Goal: Find contact information: Find contact information

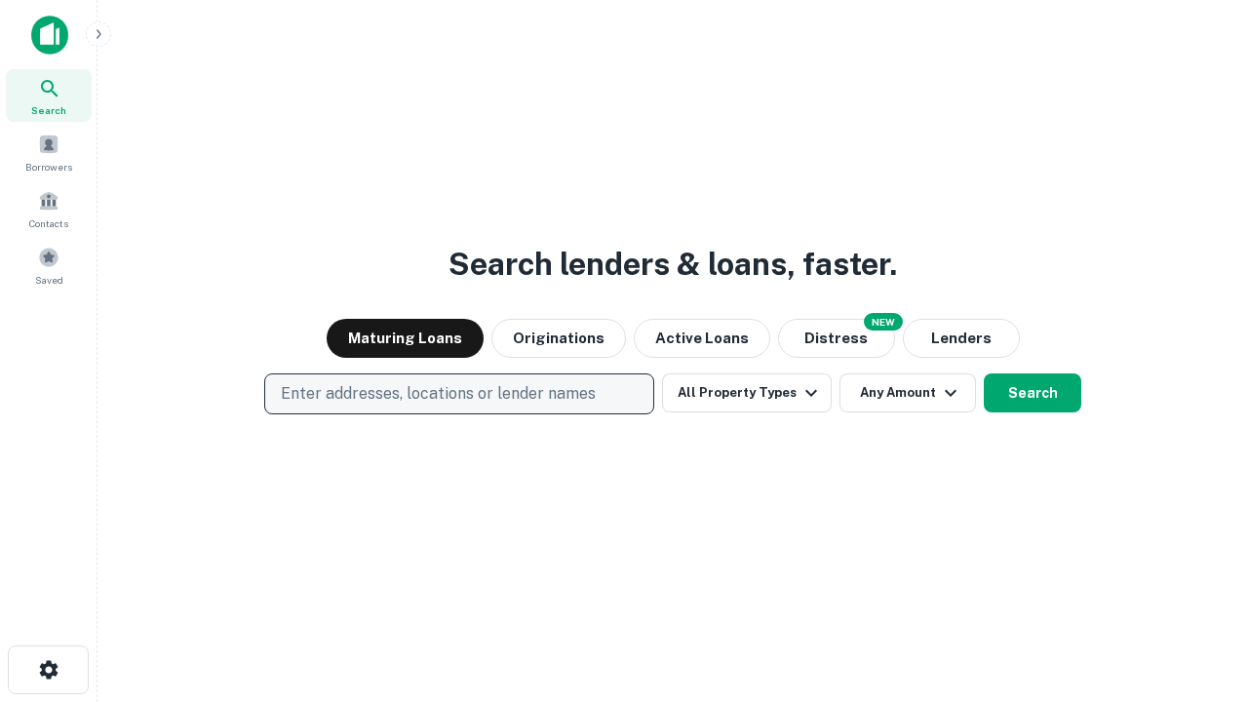
click at [458, 394] on p "Enter addresses, locations or lender names" at bounding box center [438, 393] width 315 height 23
type input "**********"
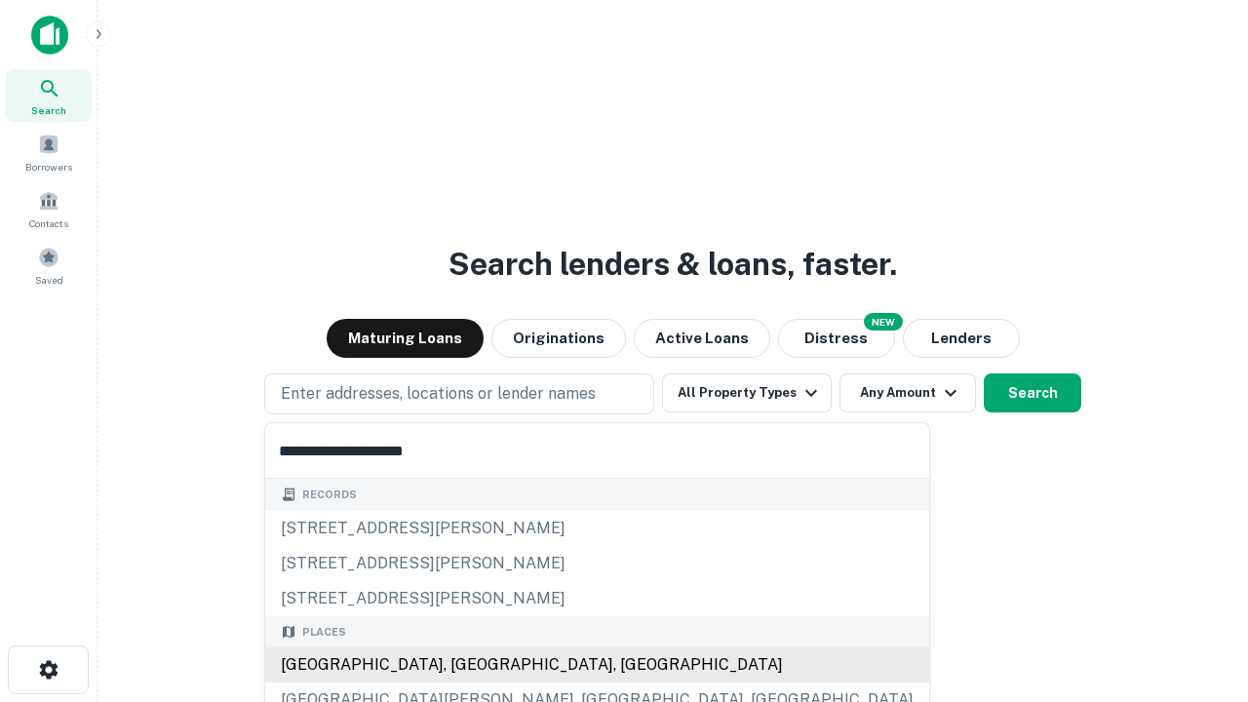
click at [466, 665] on div "[GEOGRAPHIC_DATA], [GEOGRAPHIC_DATA], [GEOGRAPHIC_DATA]" at bounding box center [597, 665] width 664 height 35
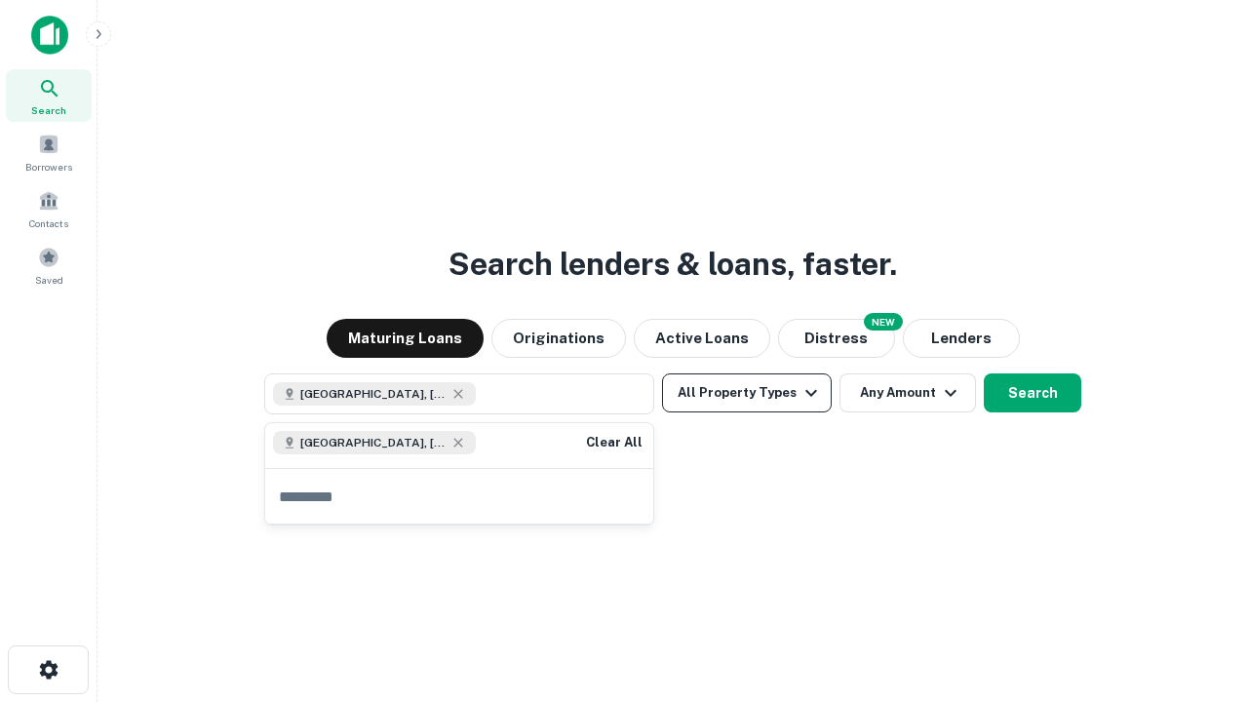
click at [747, 393] on button "All Property Types" at bounding box center [747, 393] width 170 height 39
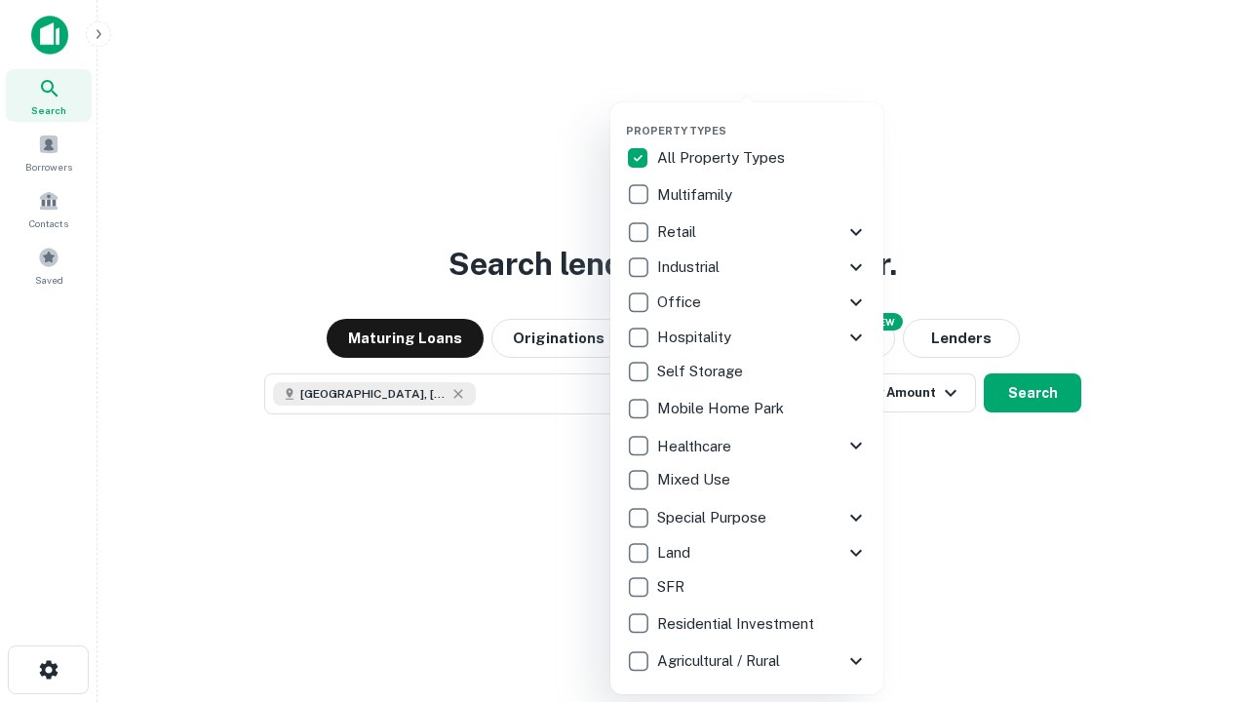
click at [763, 118] on button "button" at bounding box center [762, 118] width 273 height 1
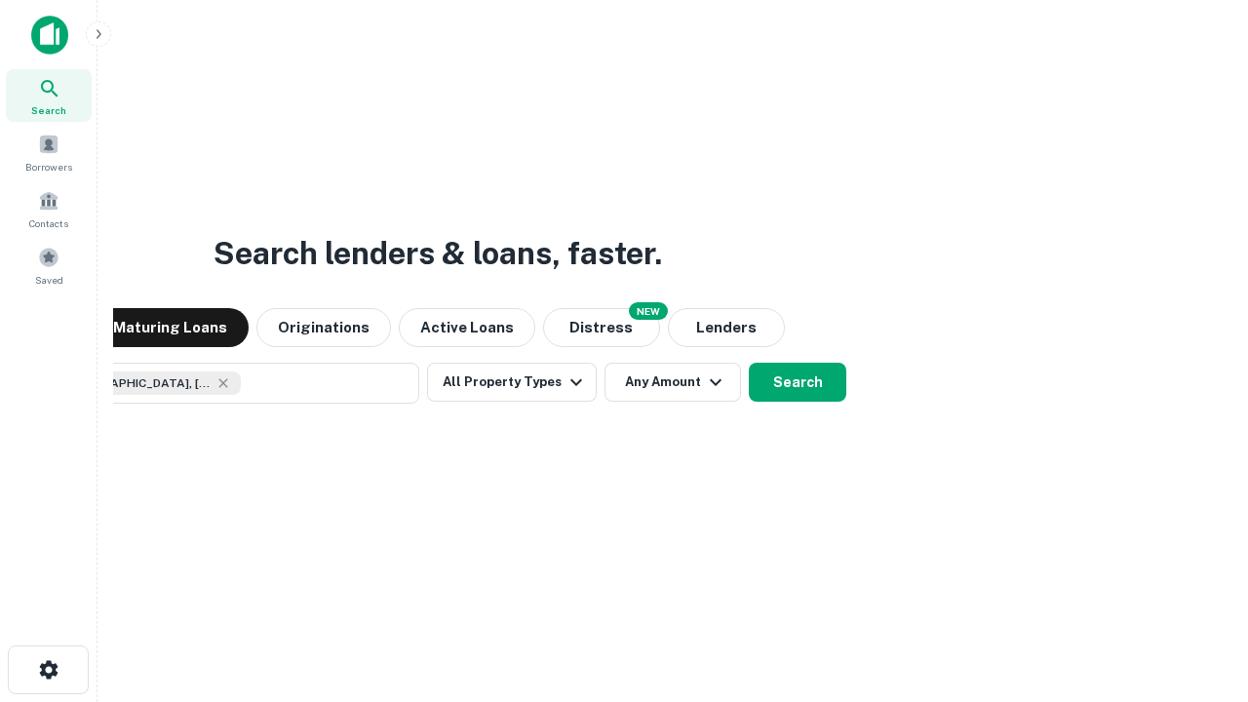
scroll to position [31, 0]
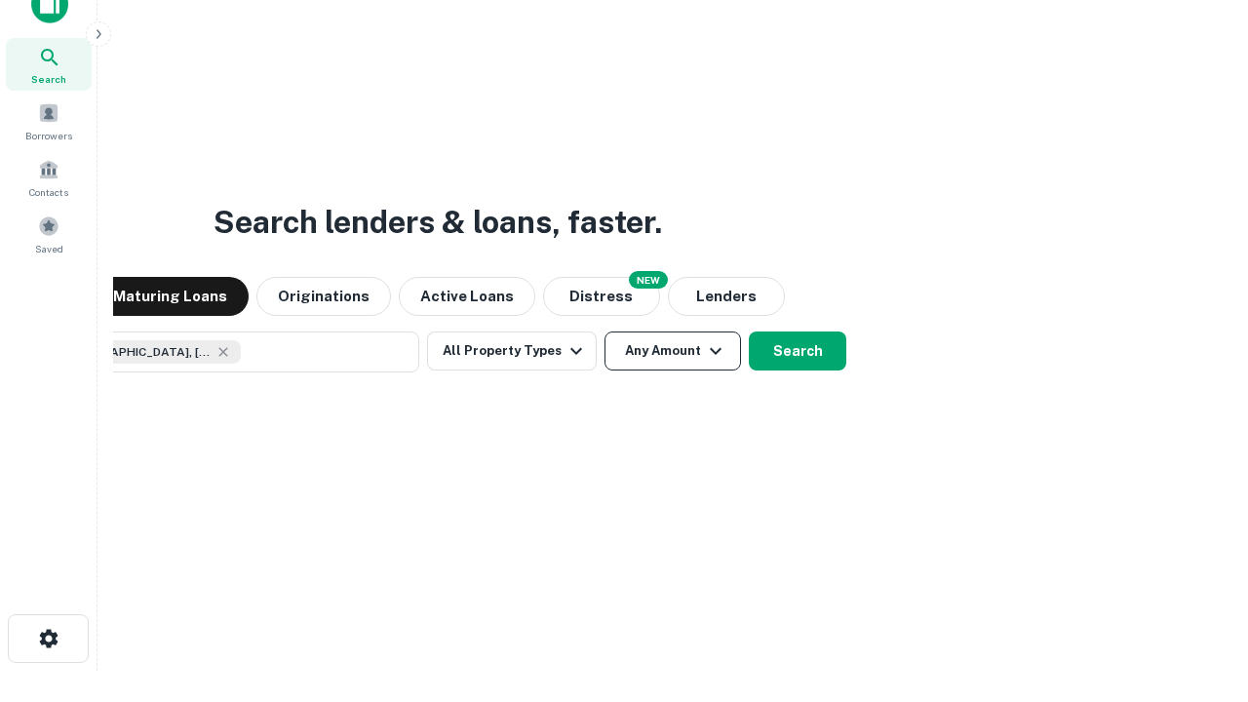
click at [605, 332] on button "Any Amount" at bounding box center [673, 351] width 137 height 39
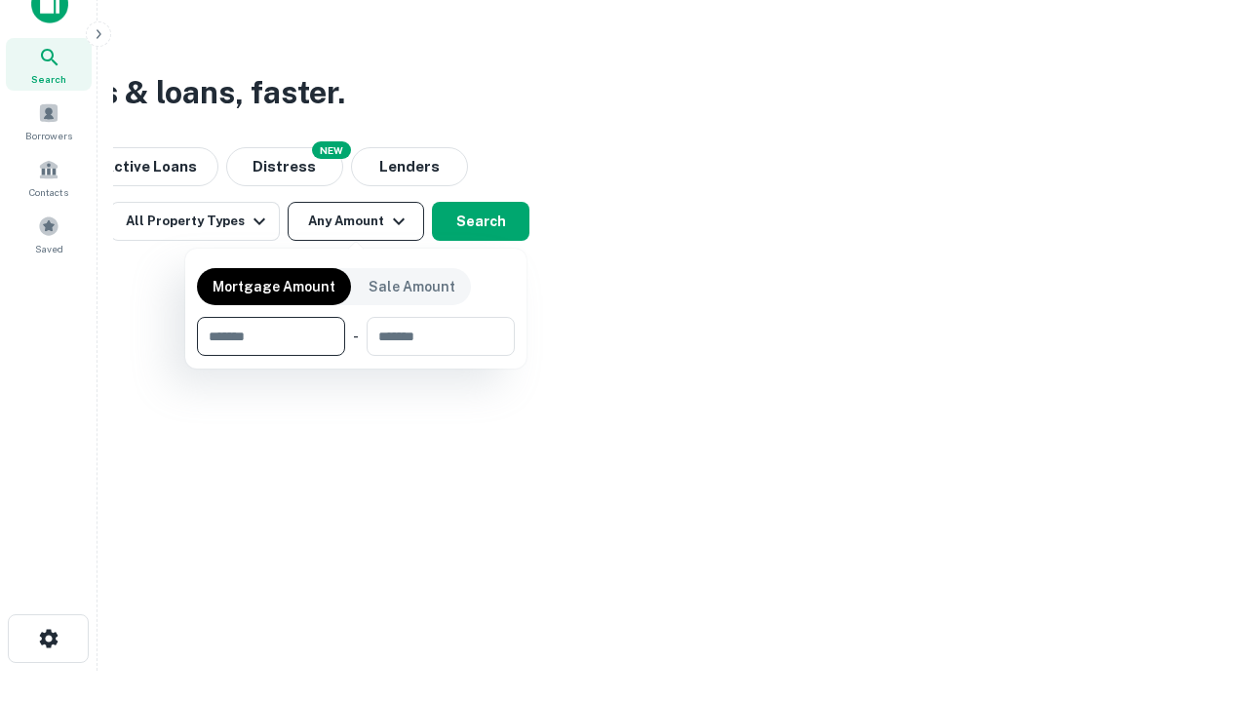
type input "*******"
click at [356, 356] on button "button" at bounding box center [356, 356] width 318 height 1
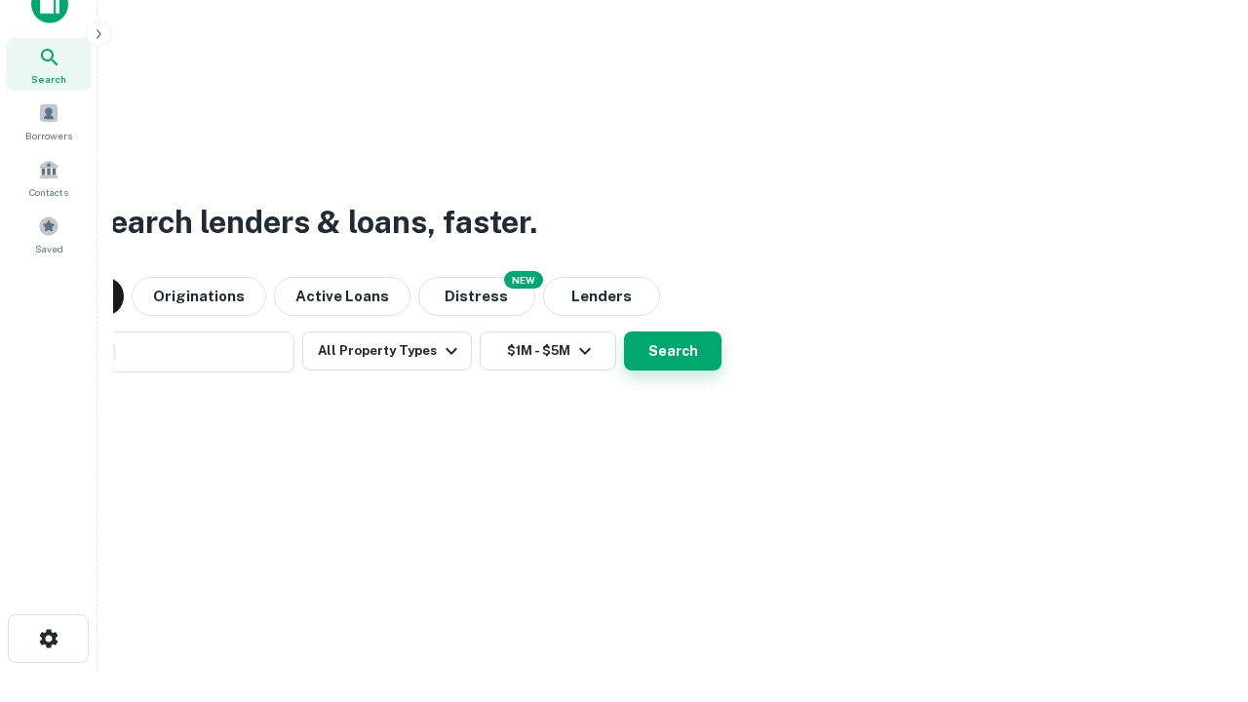
click at [624, 332] on button "Search" at bounding box center [673, 351] width 98 height 39
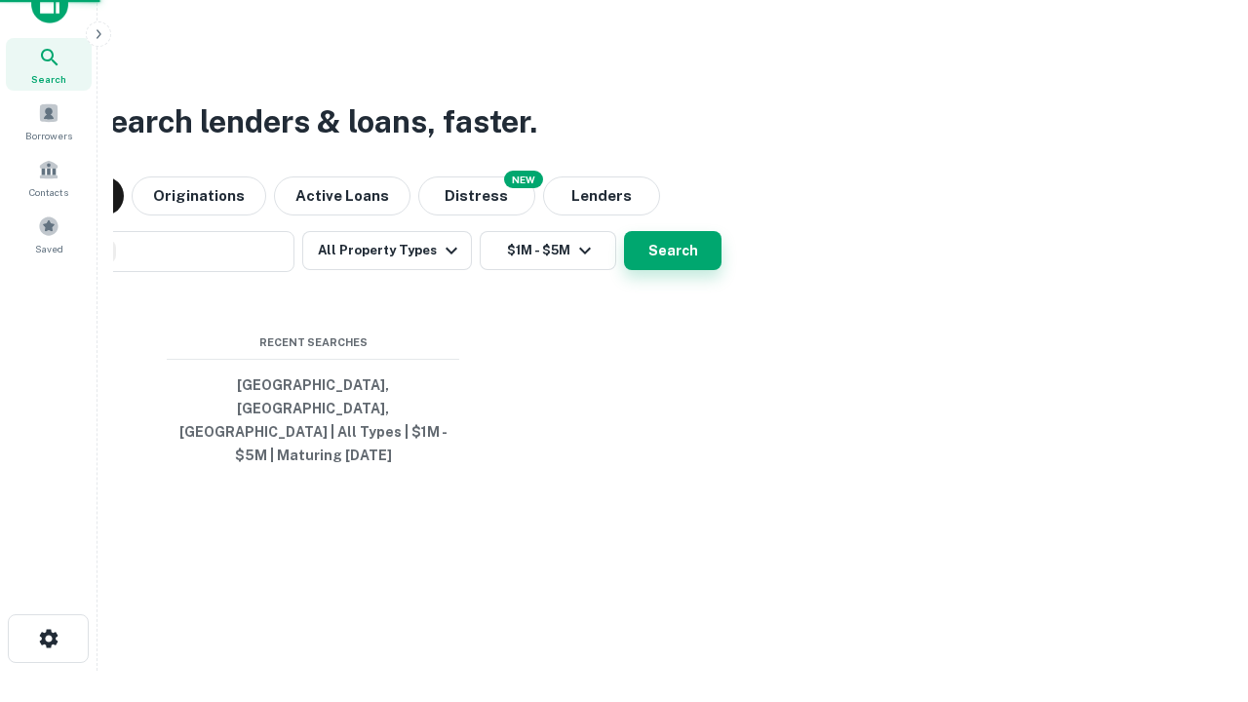
scroll to position [63, 552]
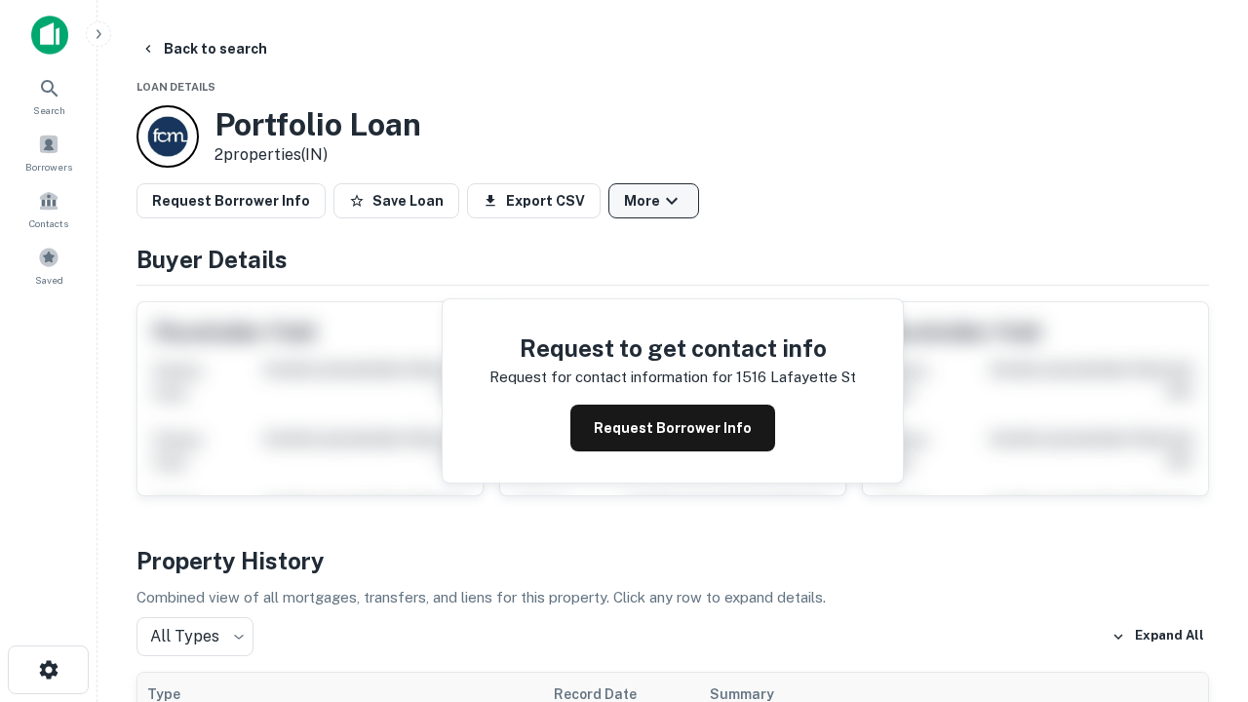
click at [653, 201] on button "More" at bounding box center [654, 200] width 91 height 35
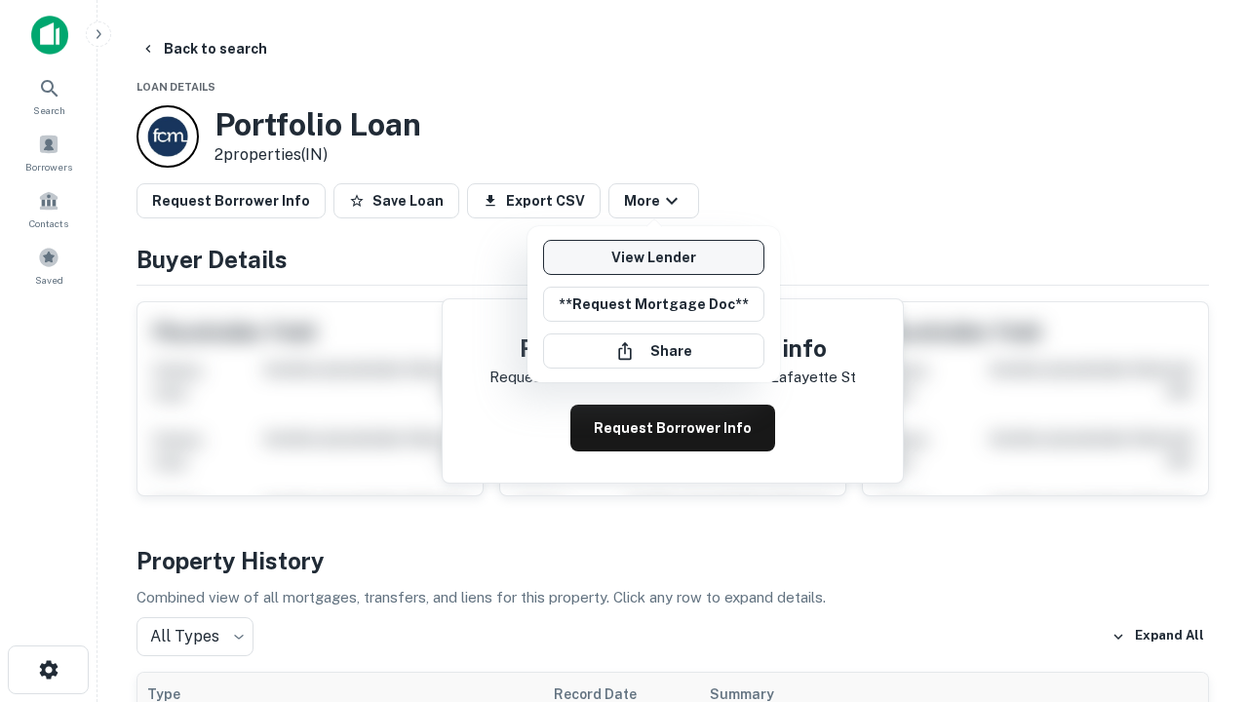
click at [653, 257] on link "View Lender" at bounding box center [653, 257] width 221 height 35
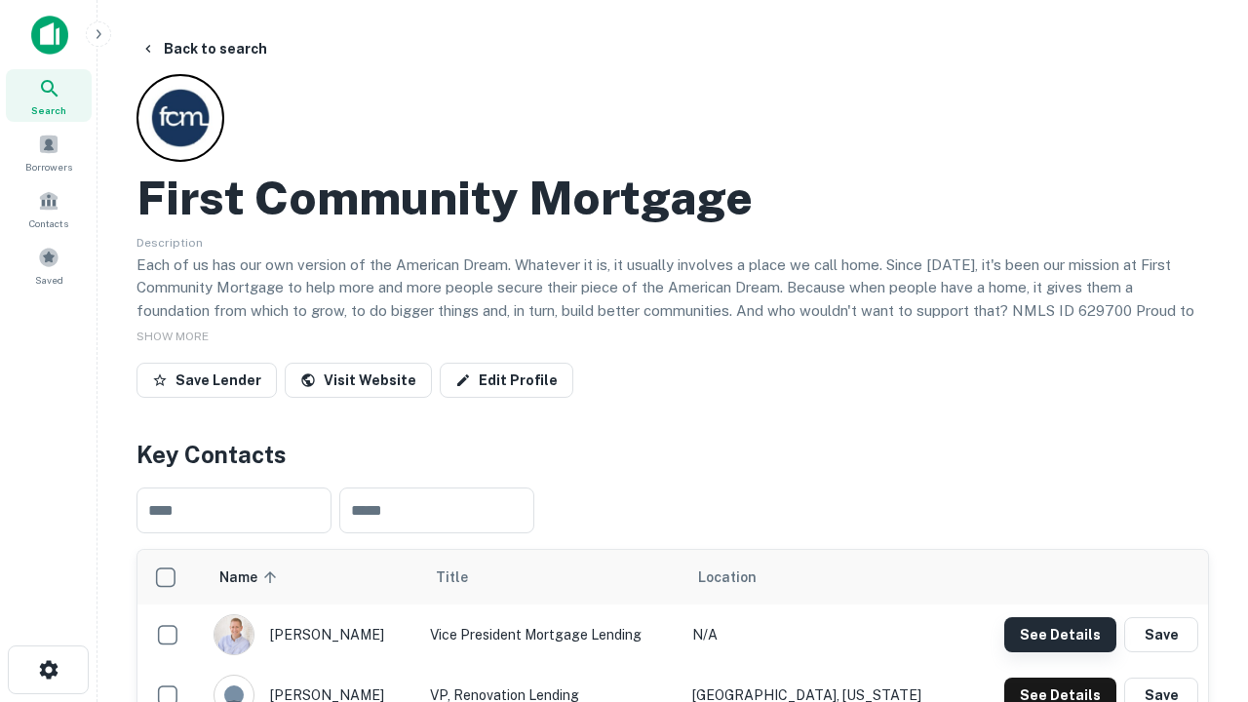
click at [1060, 634] on button "See Details" at bounding box center [1060, 634] width 112 height 35
